Goal: Task Accomplishment & Management: Complete application form

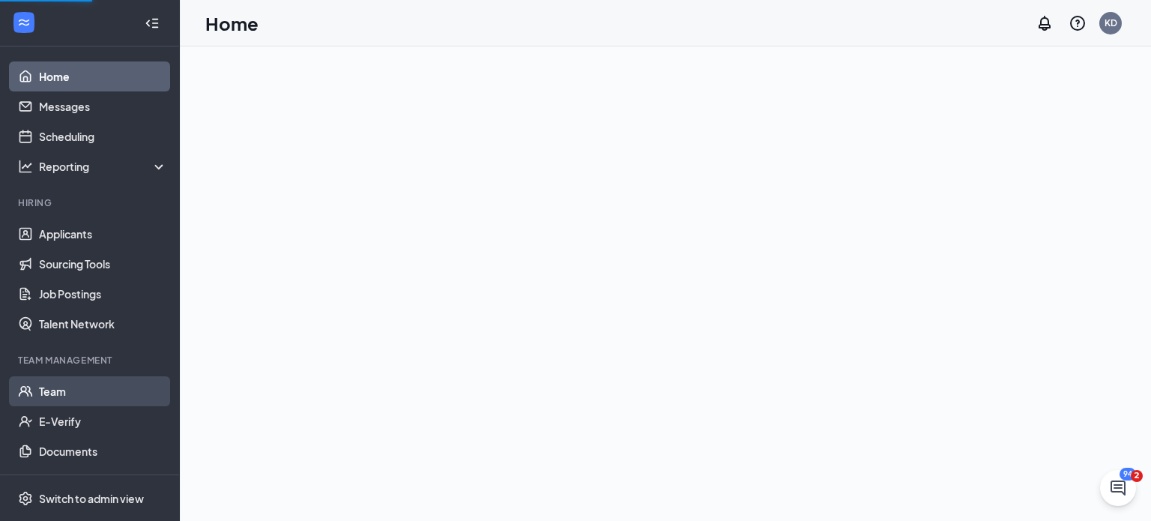
click at [50, 389] on link "Team" at bounding box center [103, 391] width 128 height 30
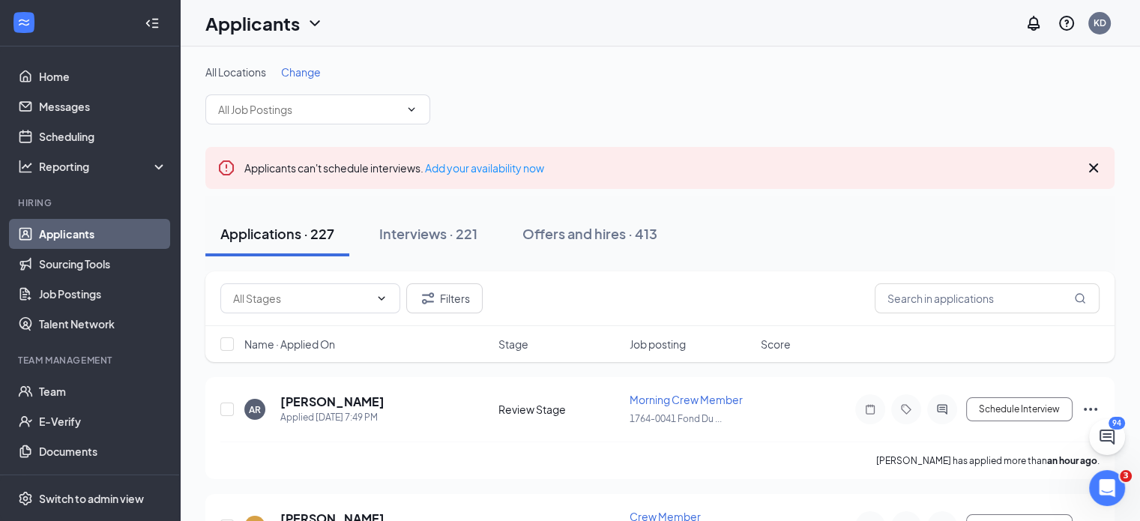
click at [296, 67] on span "Change" at bounding box center [301, 71] width 40 height 13
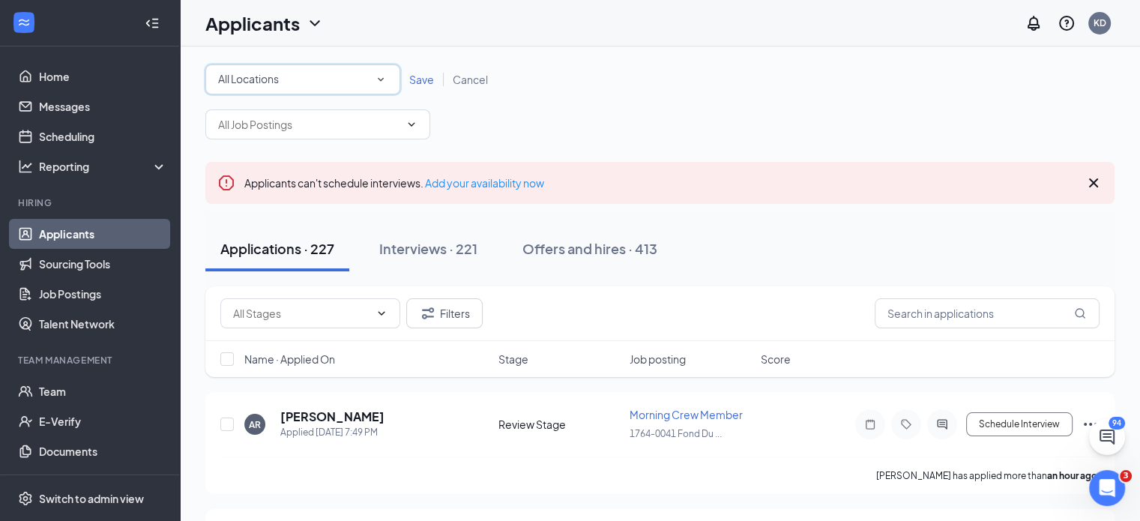
click at [379, 78] on icon "SmallChevronDown" at bounding box center [381, 80] width 6 height 4
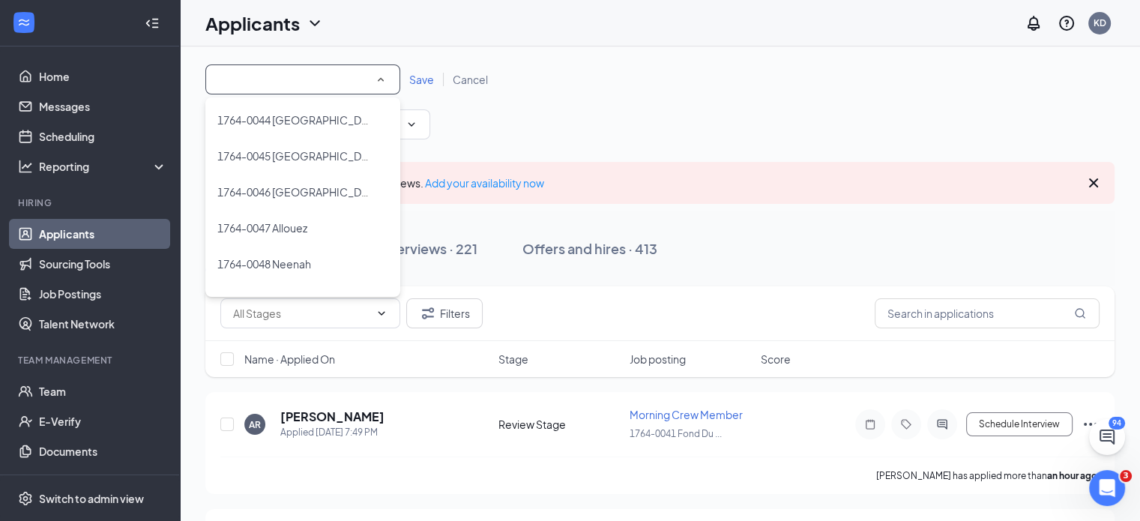
scroll to position [1511, 0]
click at [306, 231] on span "1764-0048 Neenah" at bounding box center [264, 229] width 94 height 13
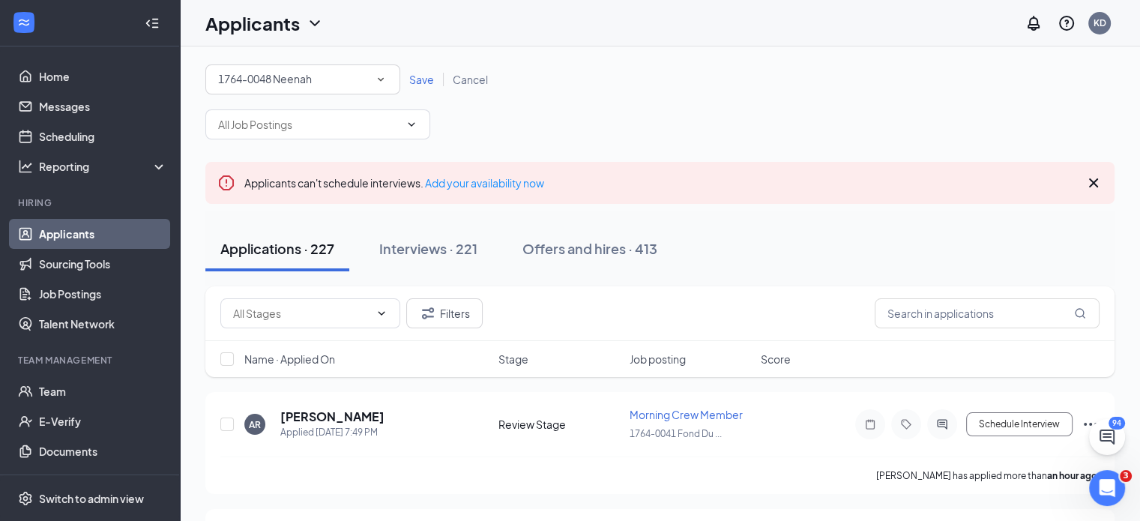
click at [422, 80] on span "Save" at bounding box center [421, 79] width 25 height 13
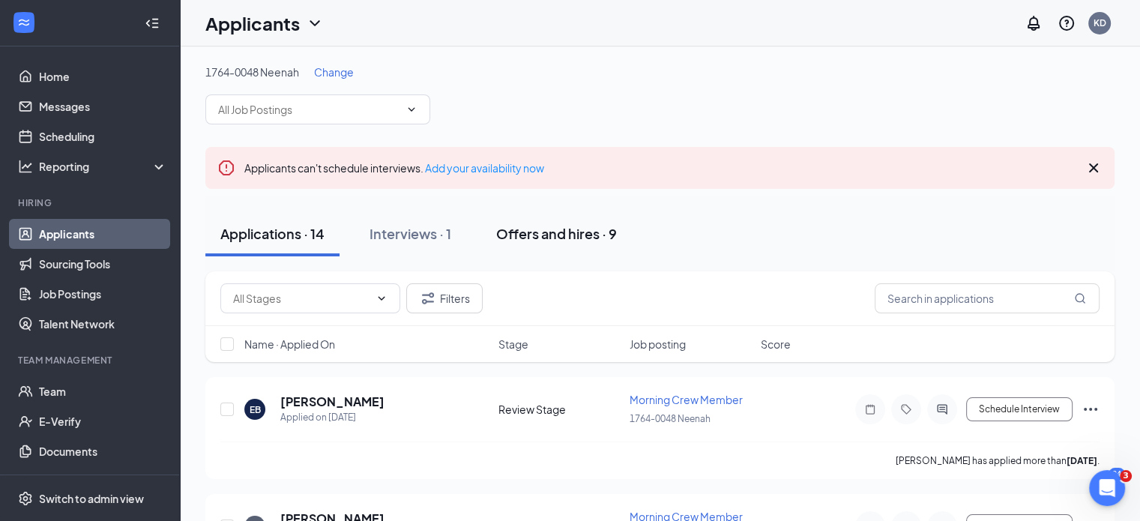
click at [519, 229] on div "Offers and hires · 9" at bounding box center [556, 233] width 121 height 19
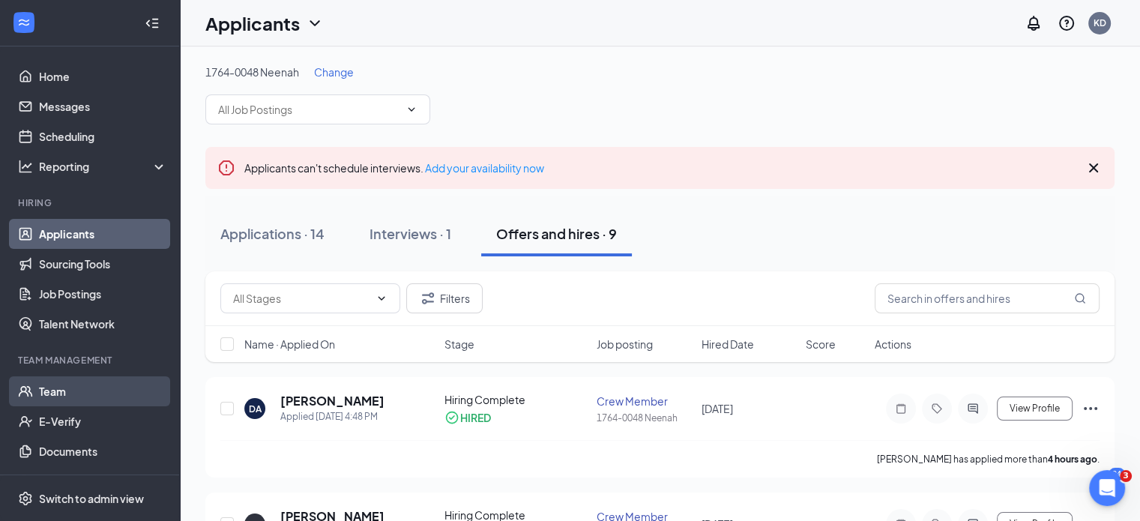
click at [67, 388] on link "Team" at bounding box center [103, 391] width 128 height 30
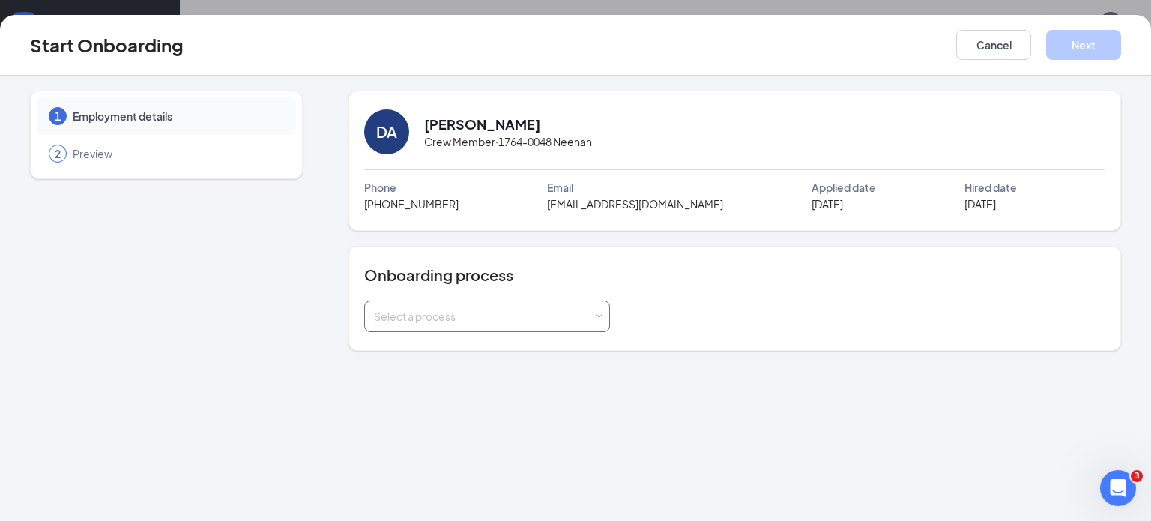
click at [423, 313] on div "Select a process" at bounding box center [484, 316] width 220 height 15
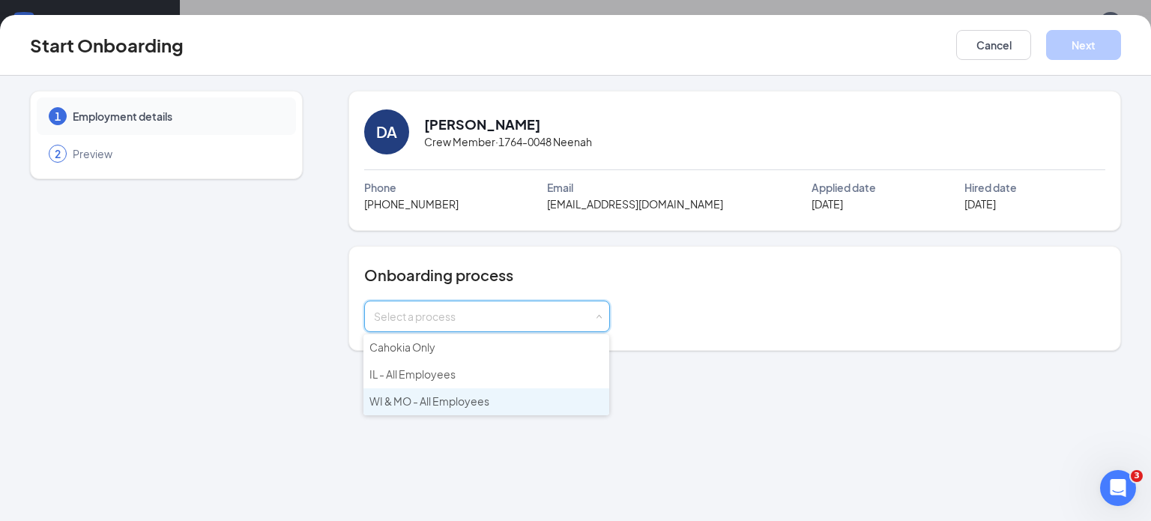
click at [393, 397] on span "WI & MO - All Employees" at bounding box center [430, 400] width 120 height 13
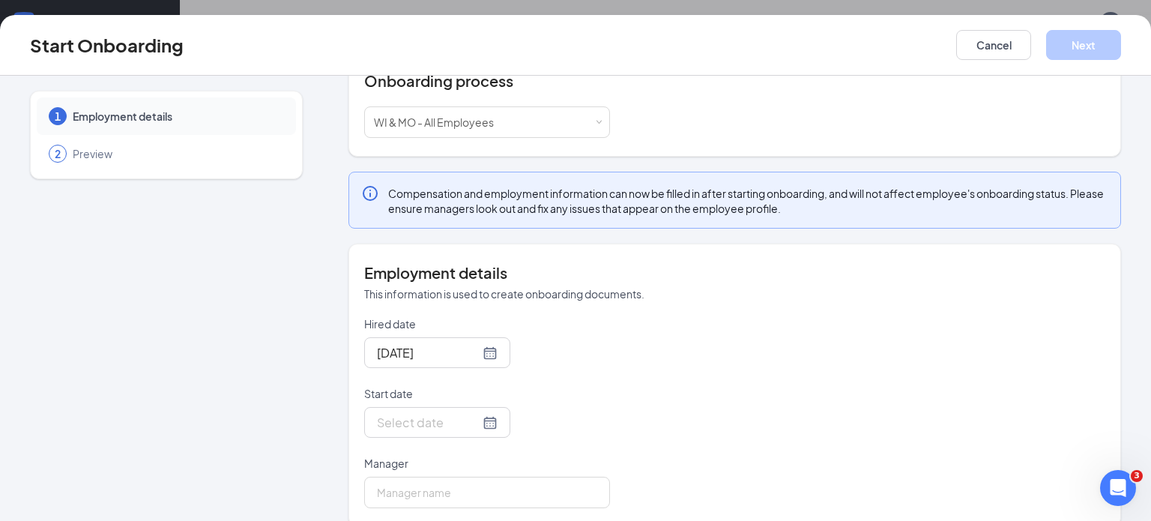
scroll to position [213, 0]
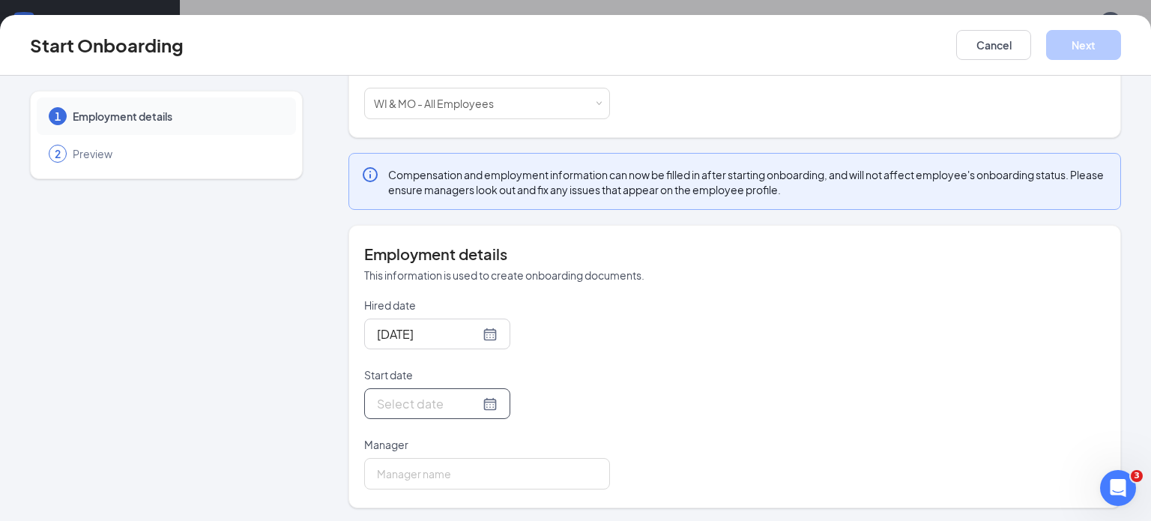
click at [405, 402] on input "Start date" at bounding box center [428, 403] width 103 height 19
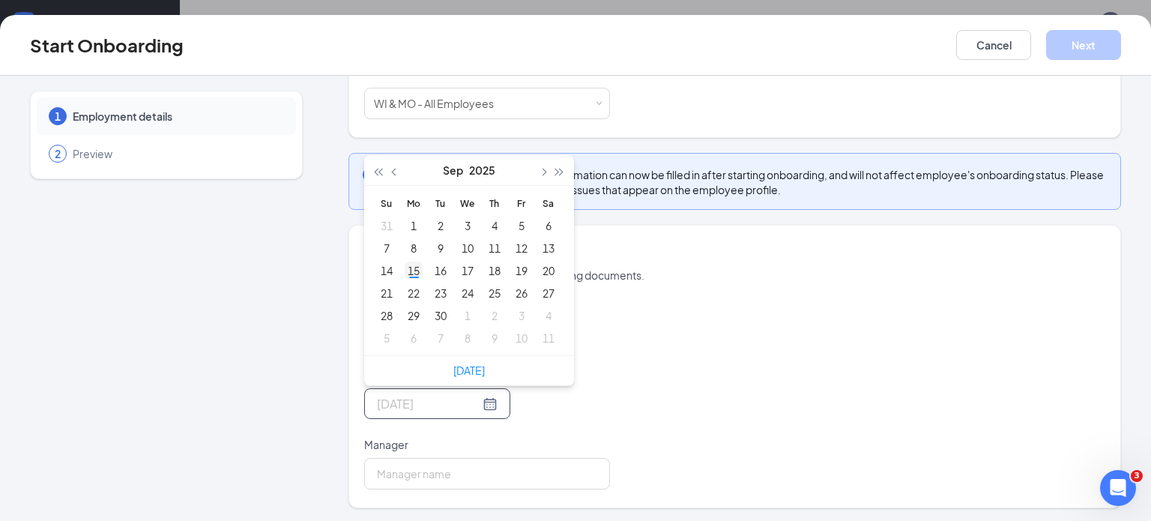
type input "[DATE]"
click at [410, 266] on div "15" at bounding box center [414, 271] width 18 height 18
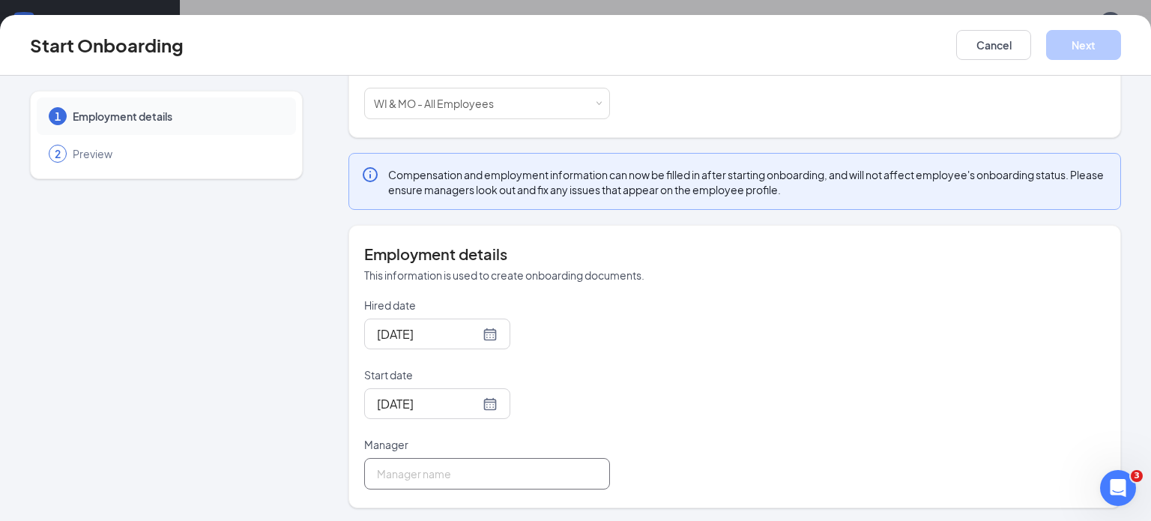
click at [395, 470] on input "Manager" at bounding box center [487, 473] width 246 height 31
type input "[PERSON_NAME]"
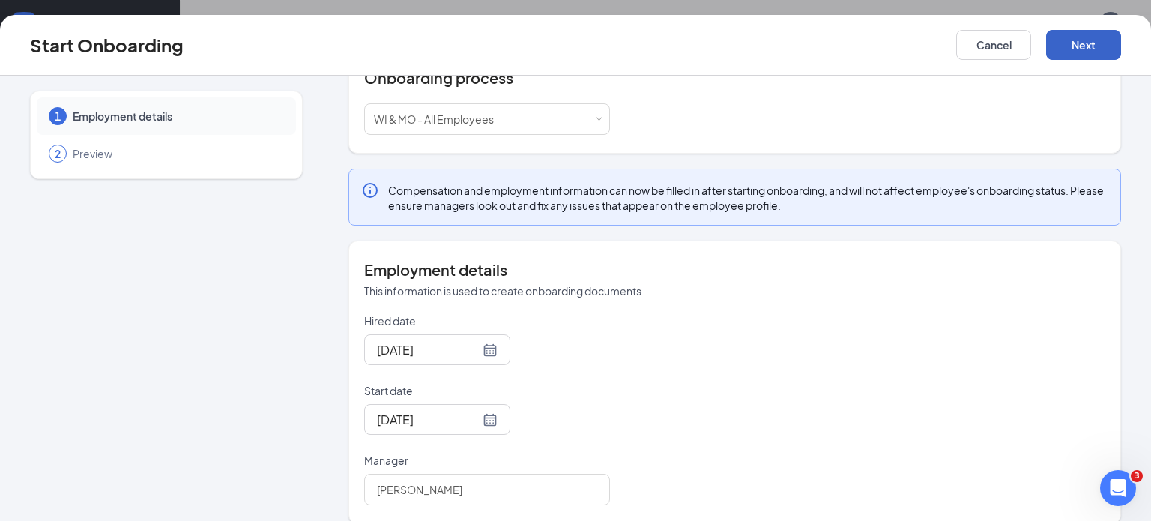
click at [1107, 41] on button "Next" at bounding box center [1083, 45] width 75 height 30
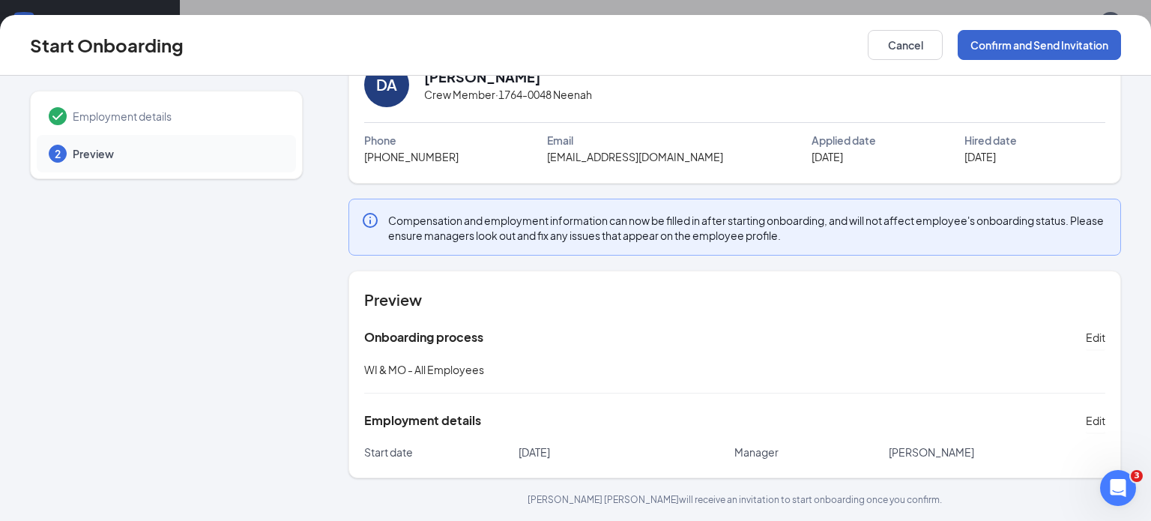
scroll to position [45, 0]
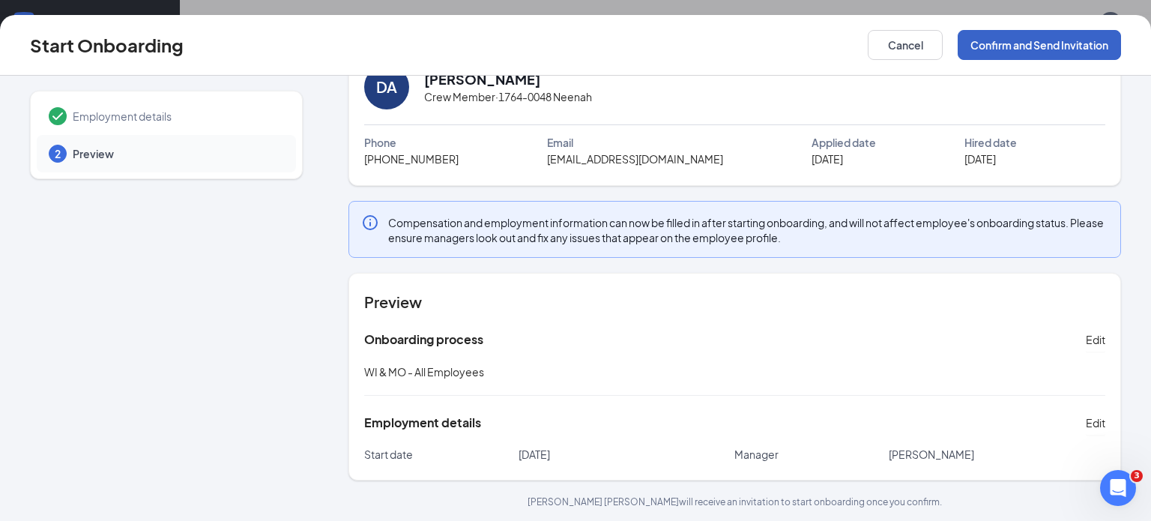
click at [1089, 45] on button "Confirm and Send Invitation" at bounding box center [1039, 45] width 163 height 30
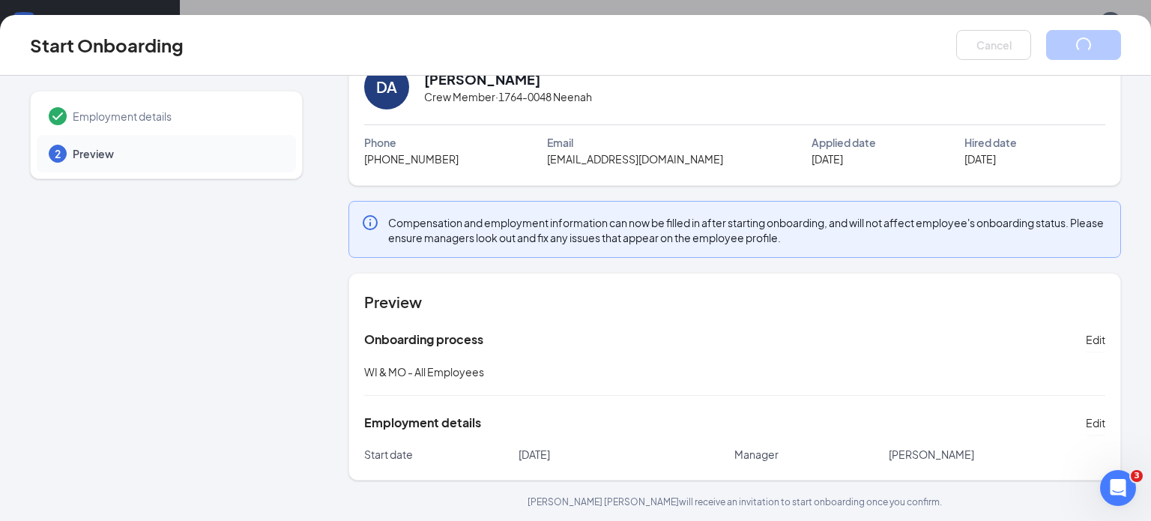
scroll to position [0, 0]
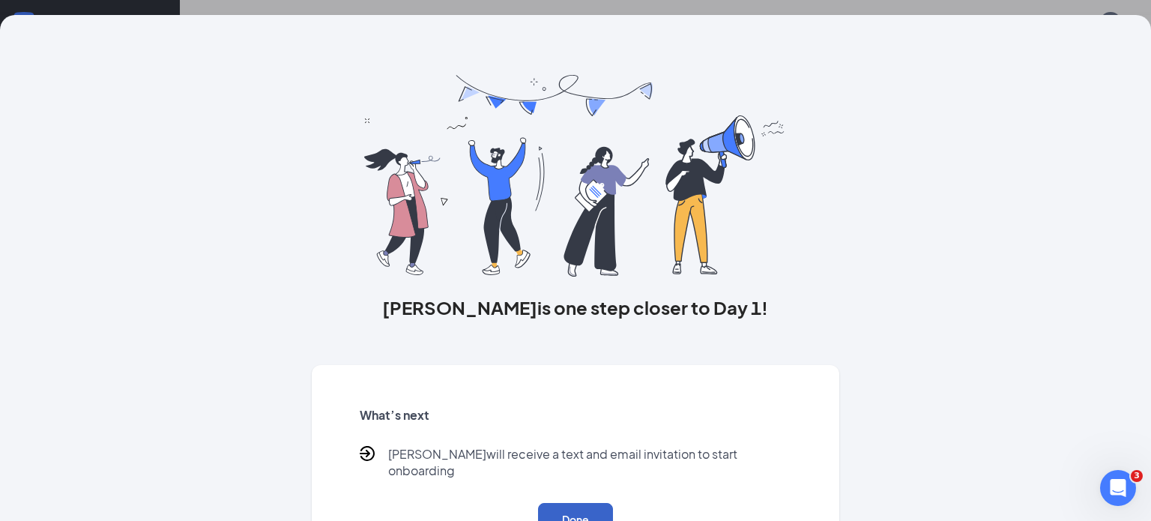
click at [543, 505] on button "Done" at bounding box center [575, 519] width 75 height 33
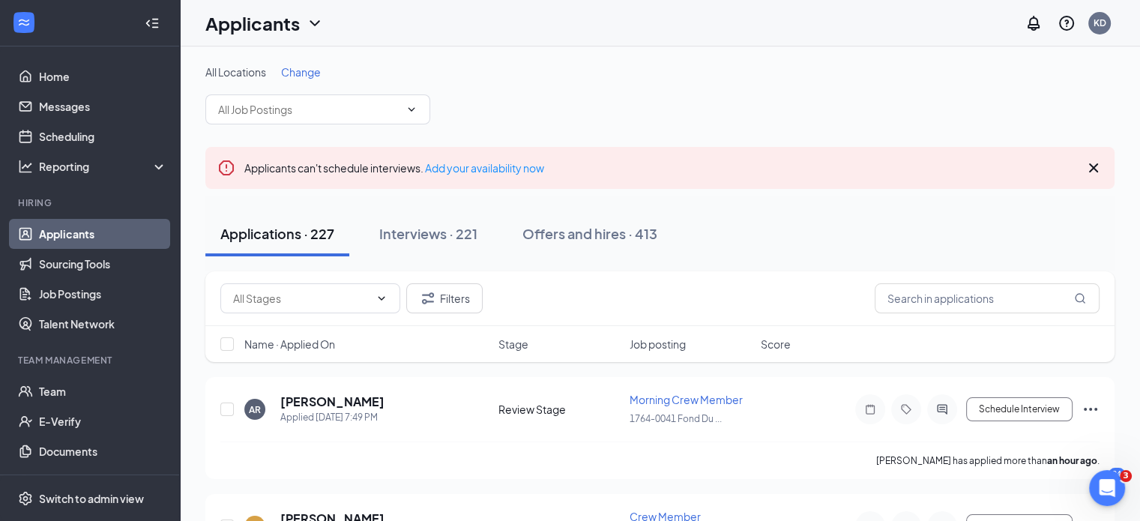
click at [305, 71] on span "Change" at bounding box center [301, 71] width 40 height 13
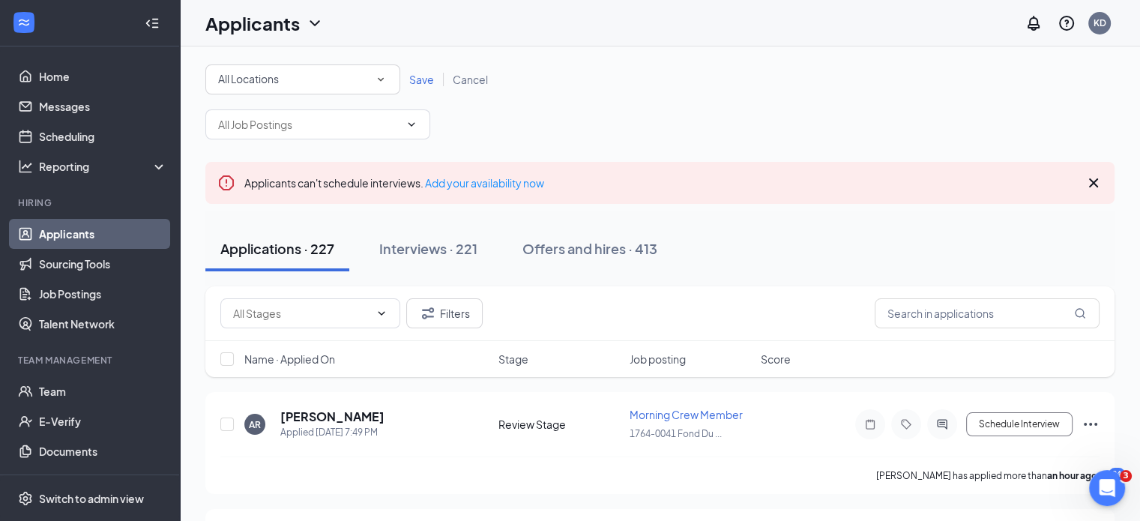
click at [382, 80] on icon "SmallChevronDown" at bounding box center [380, 79] width 13 height 13
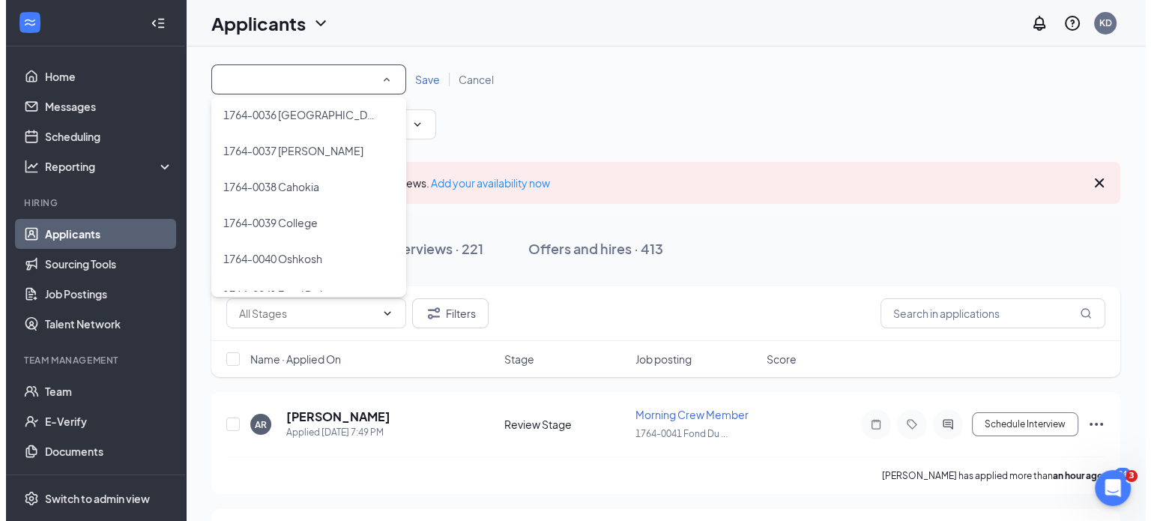
scroll to position [1270, 0]
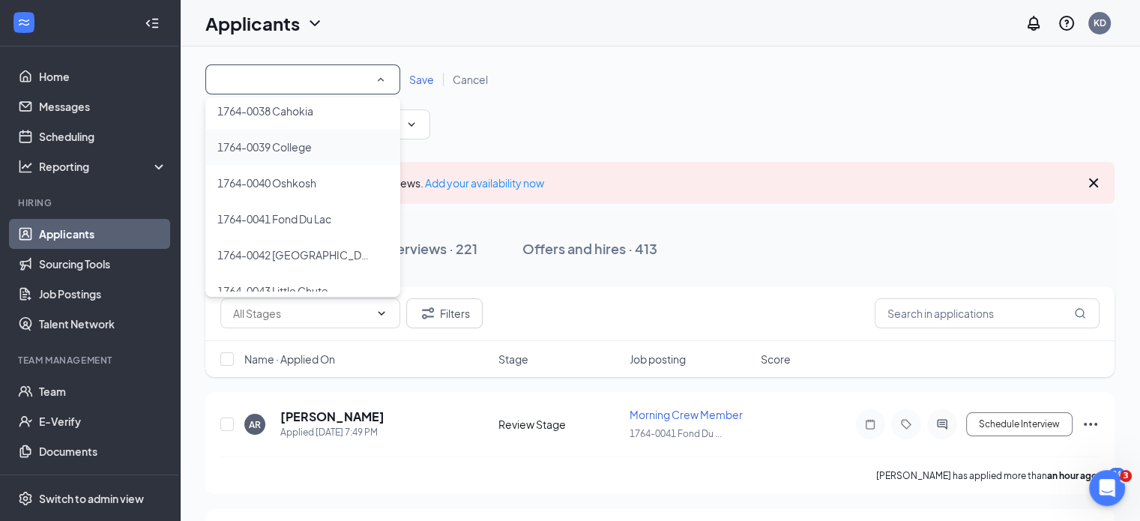
click at [286, 147] on span "1764-0039 College" at bounding box center [264, 146] width 94 height 13
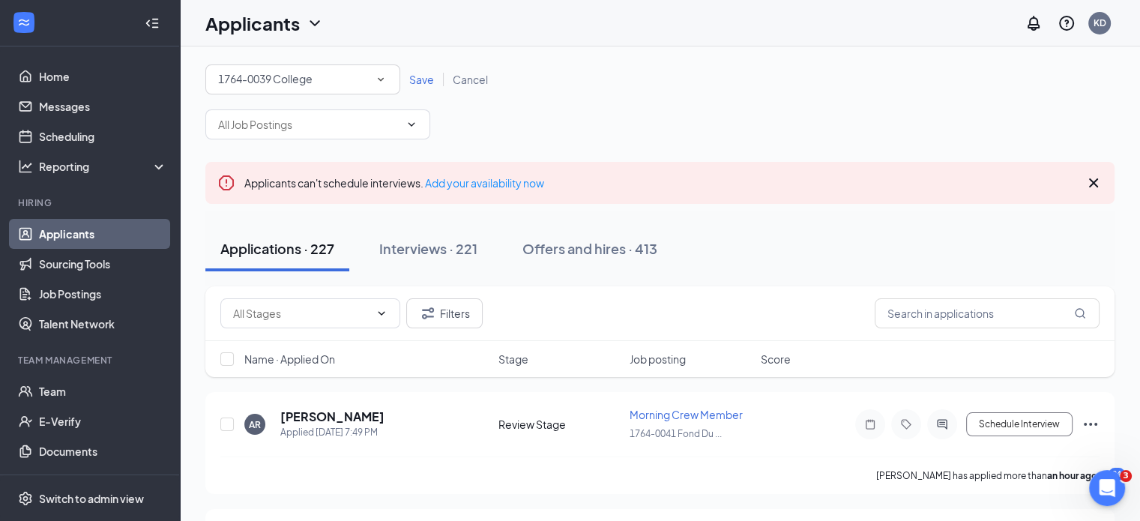
click at [412, 78] on span "Save" at bounding box center [421, 79] width 25 height 13
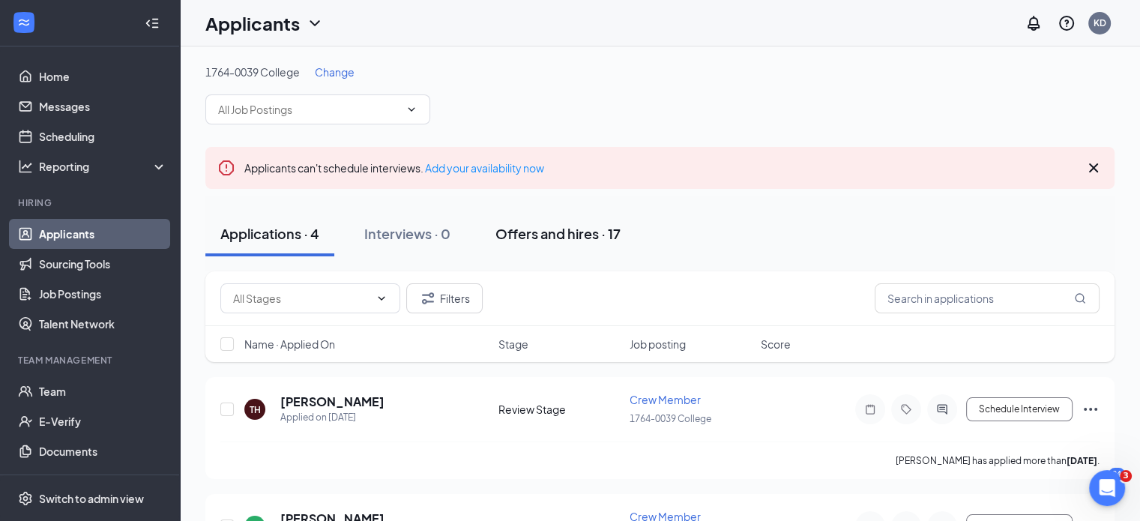
click at [525, 233] on div "Offers and hires · 17" at bounding box center [557, 233] width 125 height 19
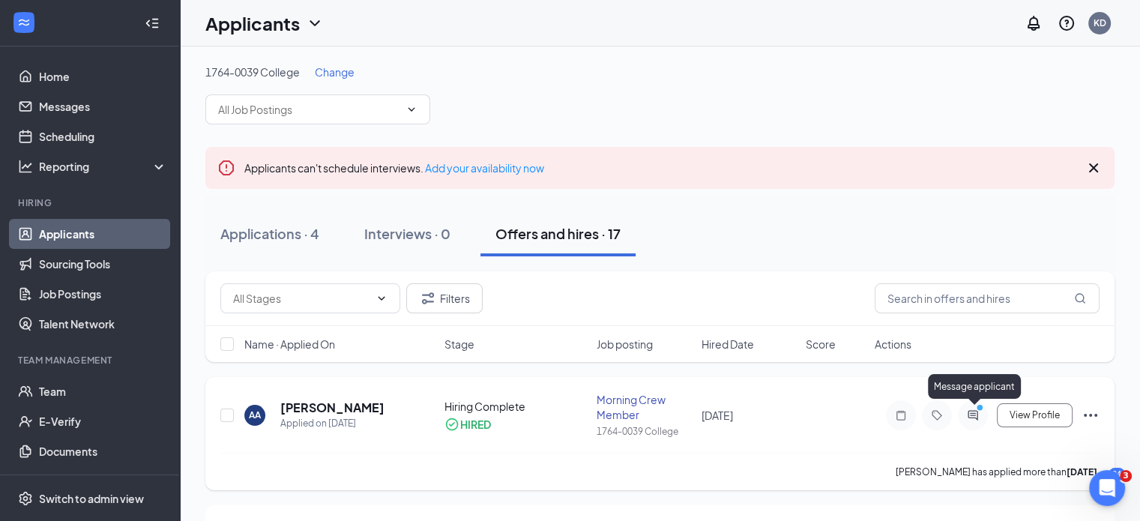
click at [977, 413] on icon "PrimaryDot" at bounding box center [982, 409] width 18 height 12
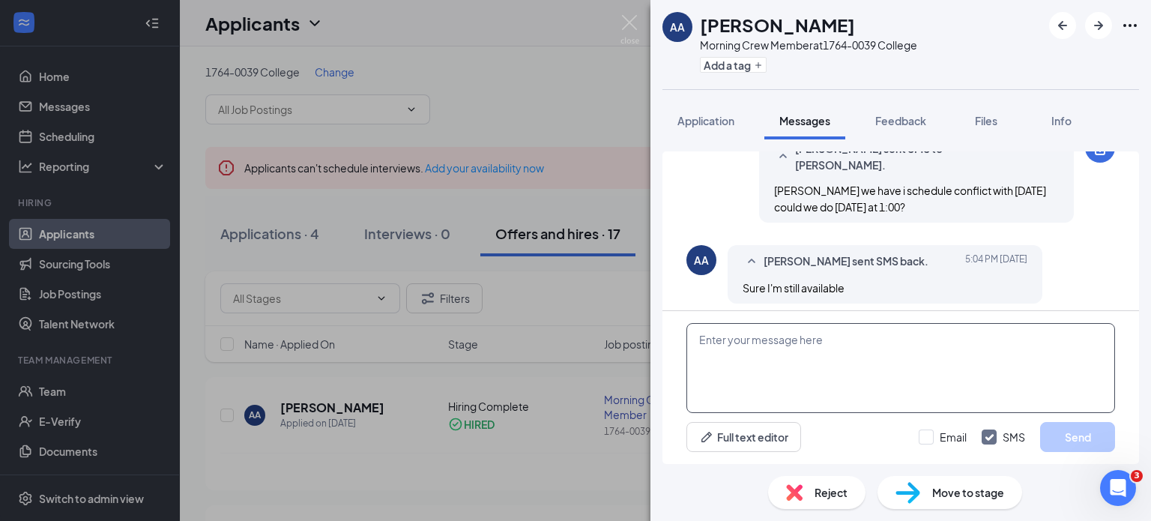
scroll to position [719, 0]
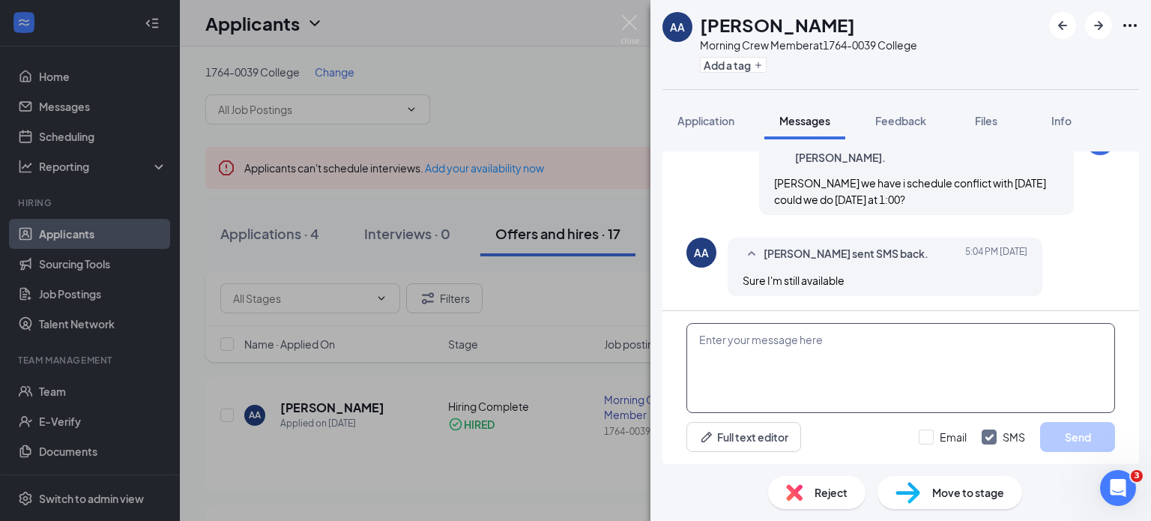
click at [720, 338] on textarea at bounding box center [901, 368] width 429 height 90
type textarea "o"
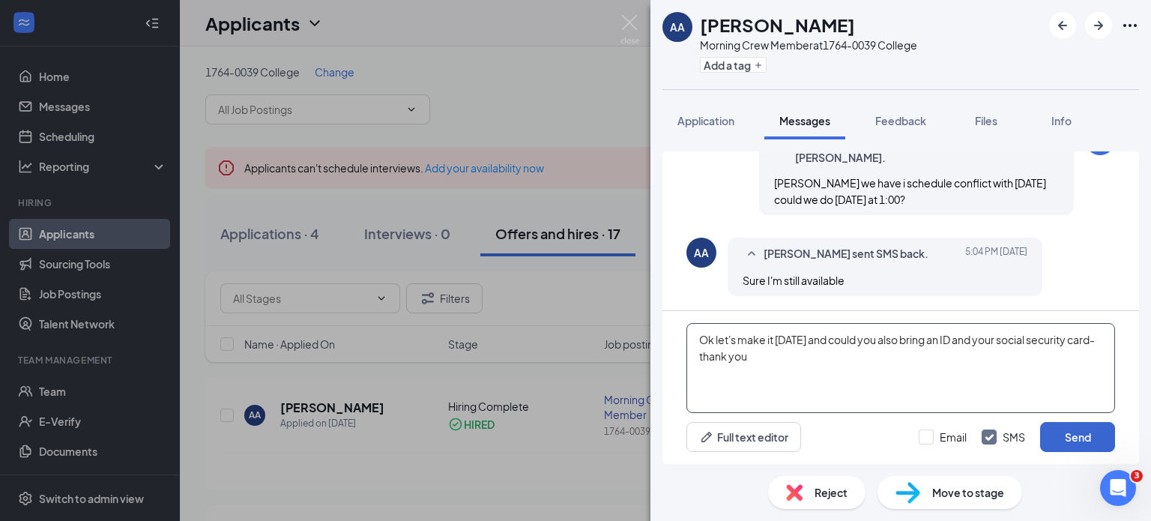
type textarea "Ok let's make it Wednesday and could you also bring an ID and your social secur…"
click at [1095, 433] on button "Send" at bounding box center [1077, 437] width 75 height 30
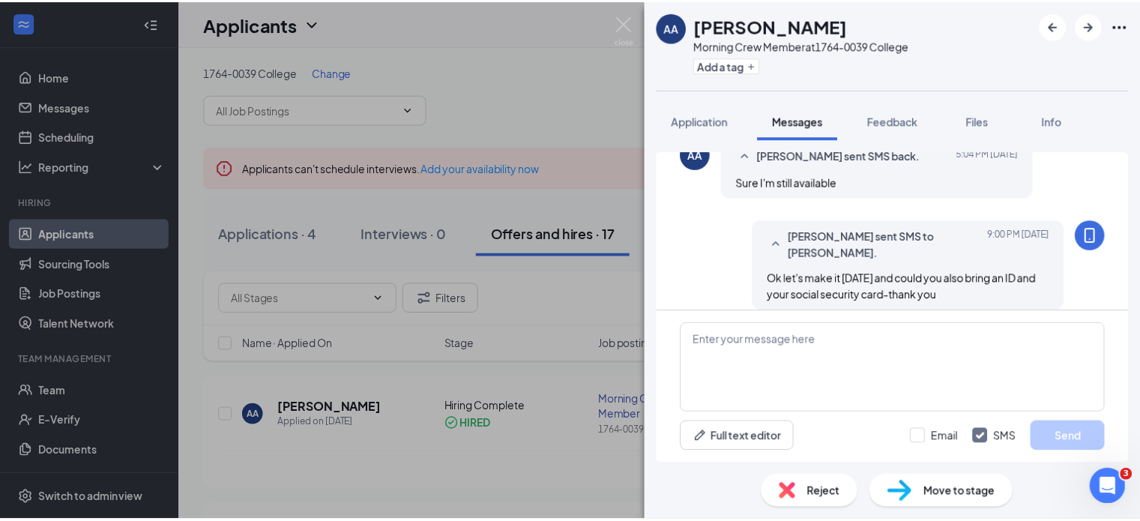
scroll to position [831, 0]
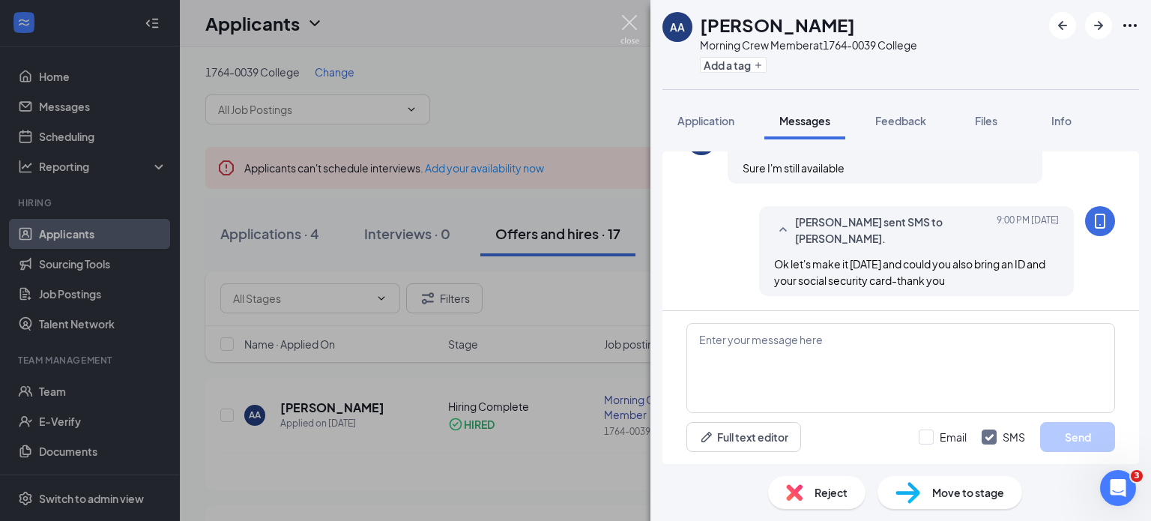
click at [629, 19] on img at bounding box center [630, 29] width 19 height 29
